Goal: Information Seeking & Learning: Learn about a topic

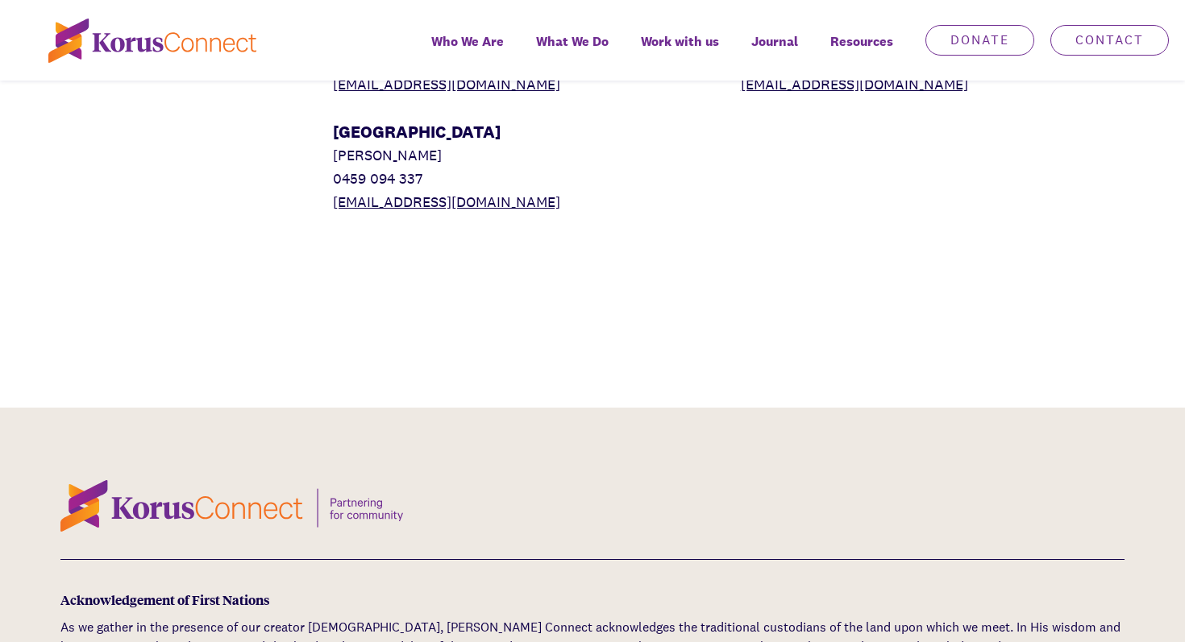
scroll to position [1121, 0]
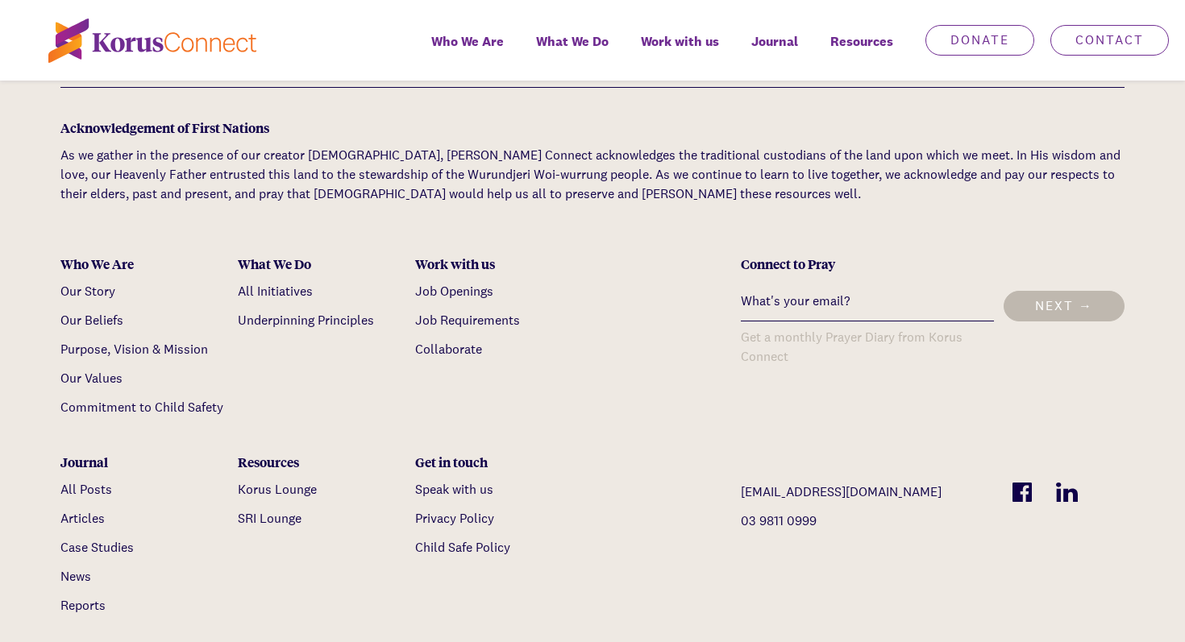
scroll to position [4850, 0]
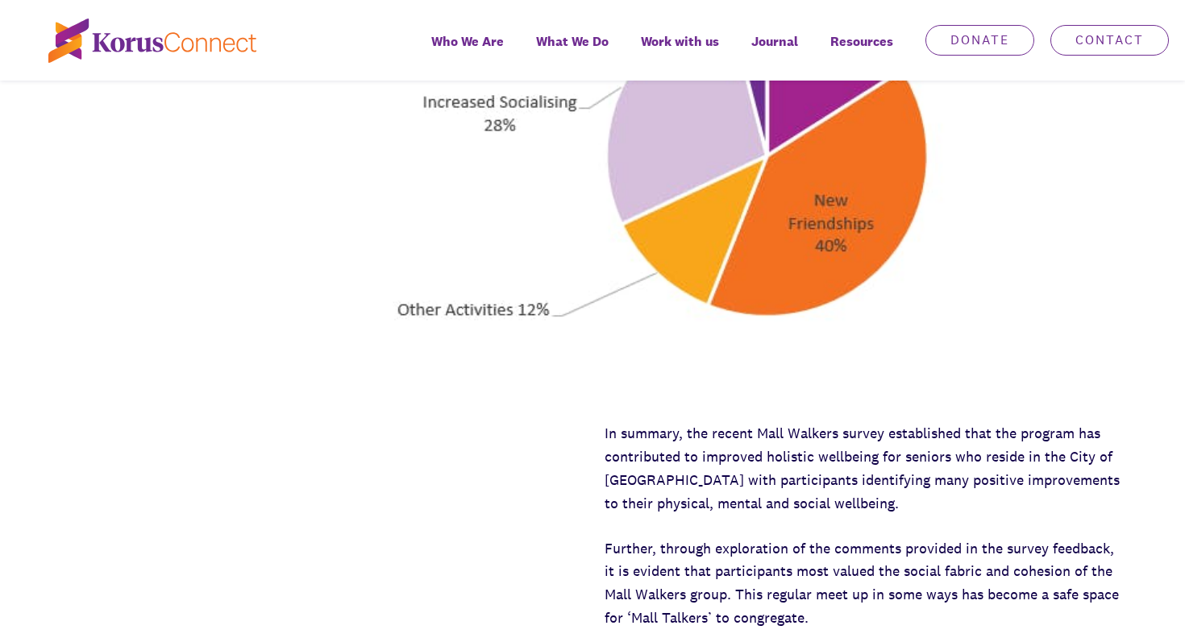
scroll to position [4361, 0]
